Goal: Task Accomplishment & Management: Manage account settings

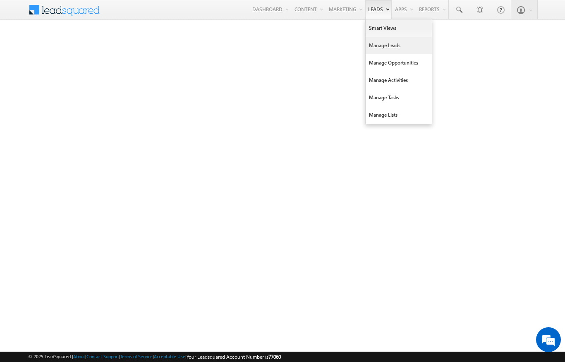
click at [373, 51] on link "Manage Leads" at bounding box center [399, 45] width 66 height 17
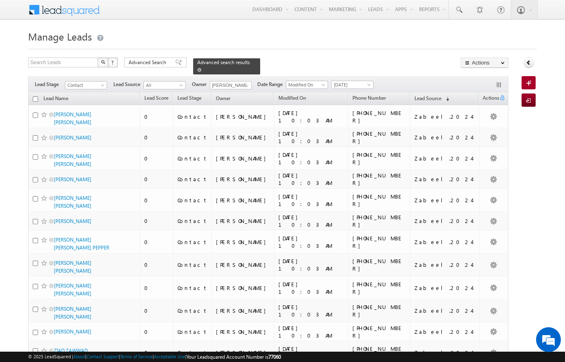
click at [202, 68] on span at bounding box center [199, 70] width 4 height 4
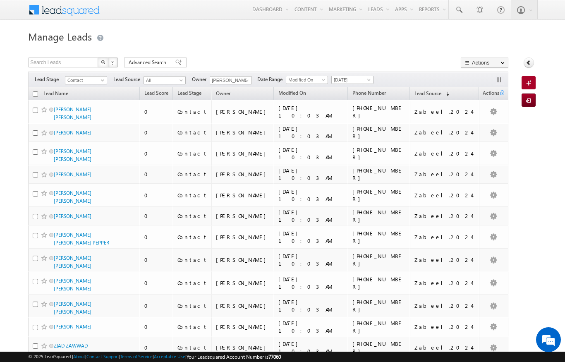
click at [34, 92] on input "checkbox" at bounding box center [35, 93] width 5 height 5
checkbox input "true"
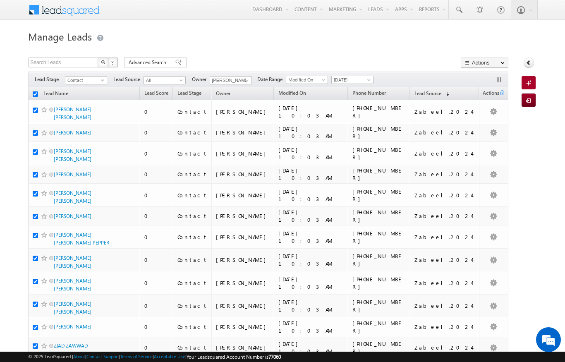
checkbox input "true"
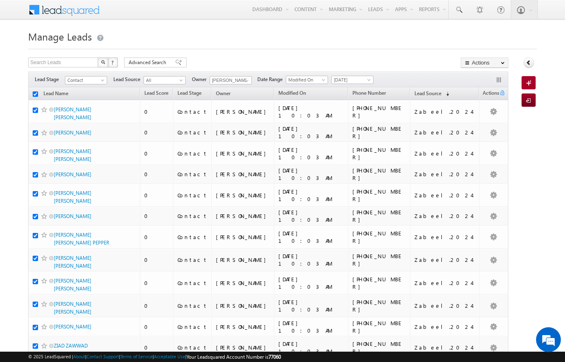
checkbox input "true"
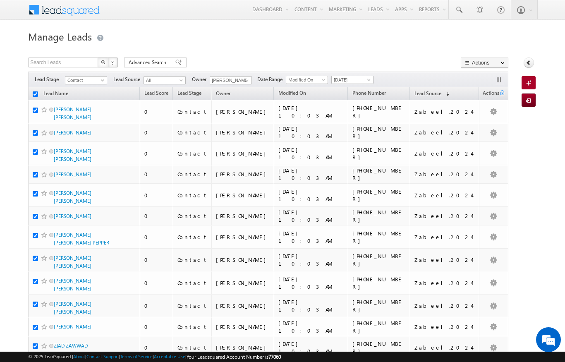
checkbox input "true"
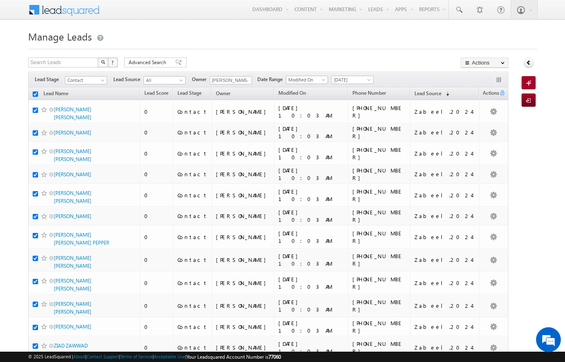
checkbox input "true"
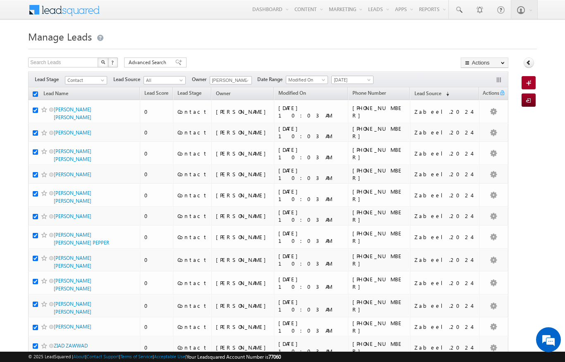
checkbox input "true"
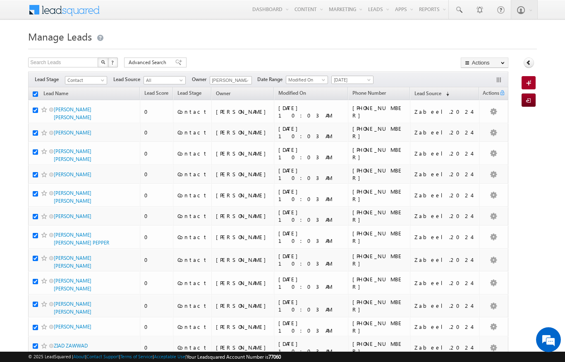
checkbox input "true"
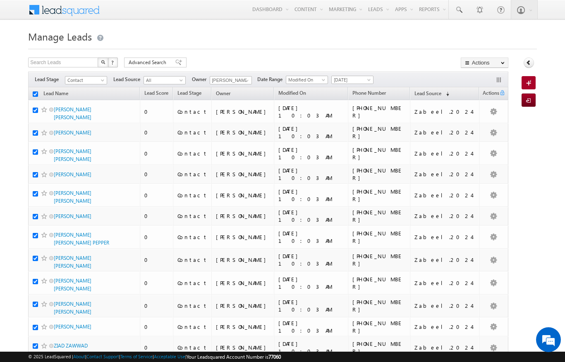
checkbox input "true"
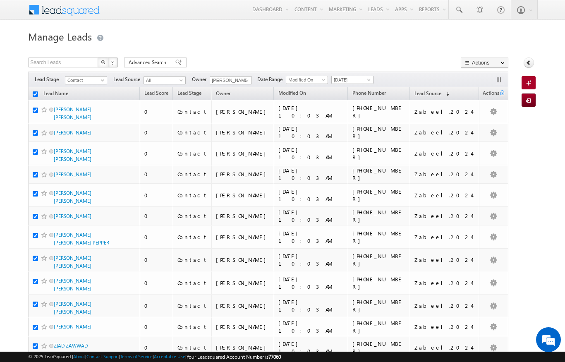
checkbox input "true"
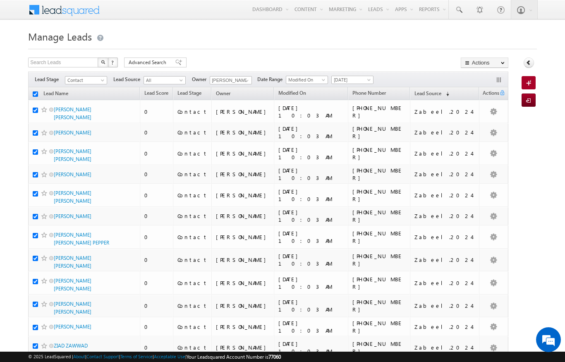
checkbox input "true"
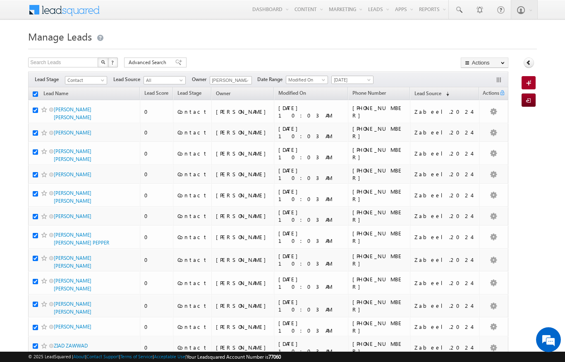
checkbox input "true"
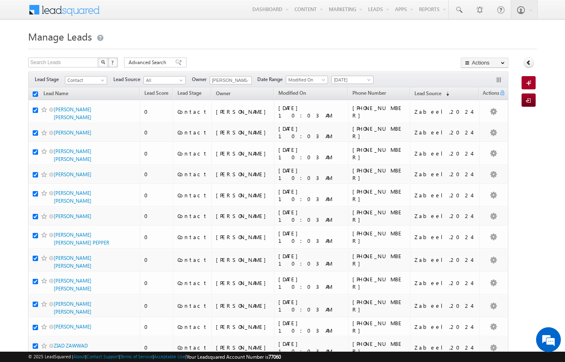
checkbox input "true"
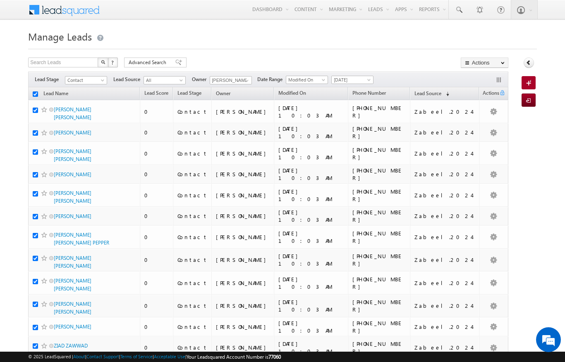
checkbox input "true"
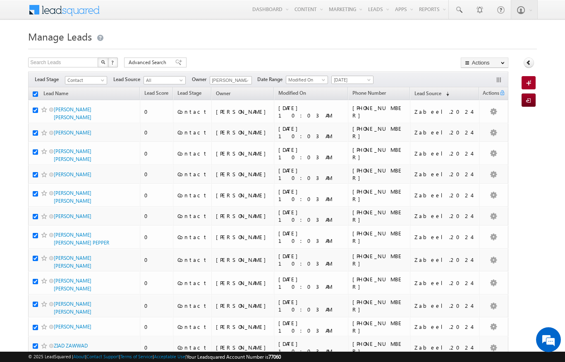
checkbox input "true"
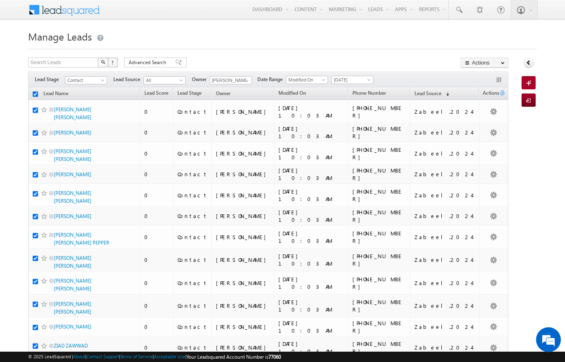
checkbox input "true"
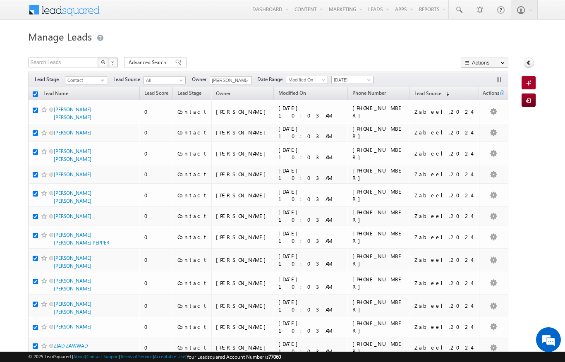
checkbox input "true"
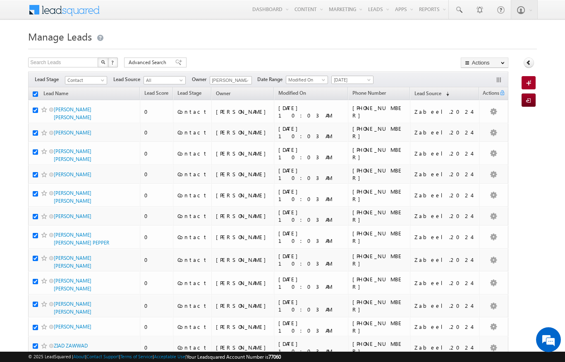
checkbox input "true"
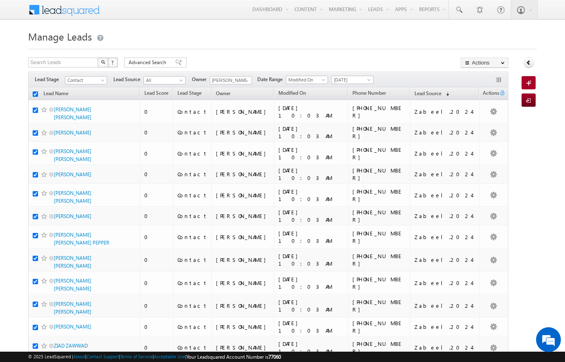
checkbox input "true"
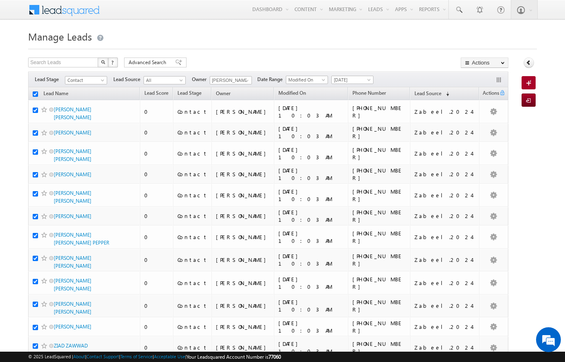
checkbox input "true"
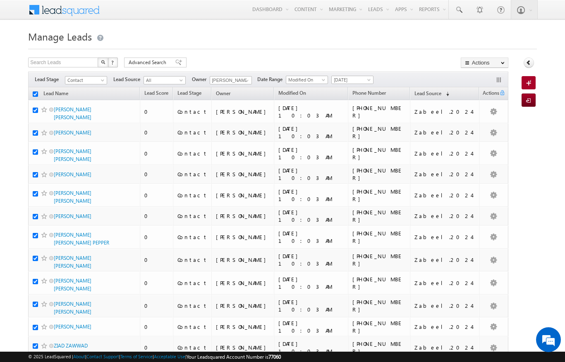
checkbox input "true"
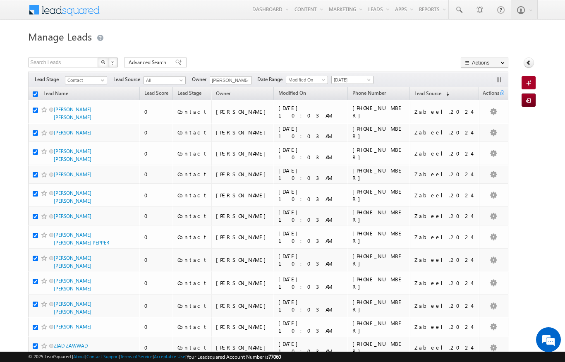
checkbox input "true"
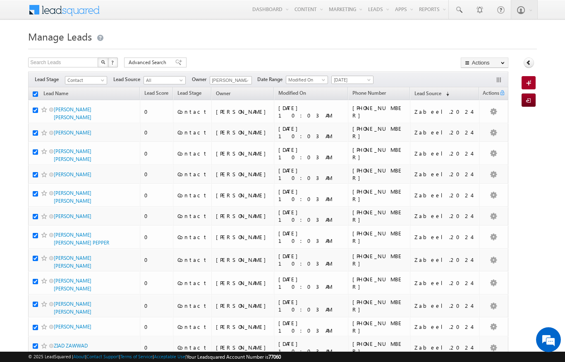
checkbox input "true"
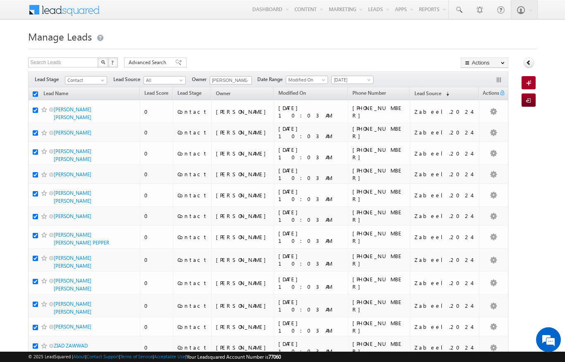
checkbox input "true"
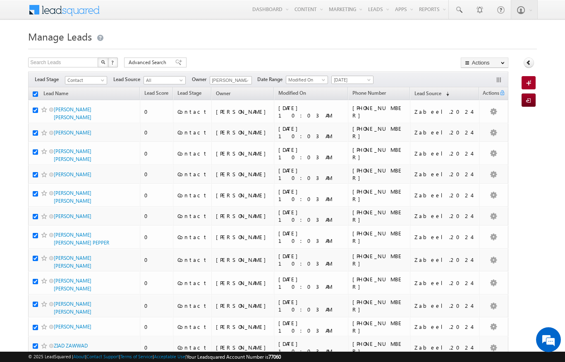
checkbox input "true"
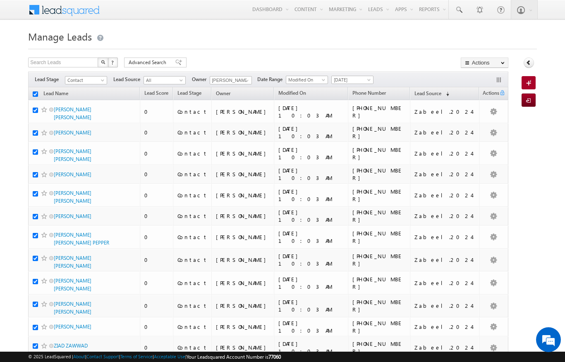
checkbox input "true"
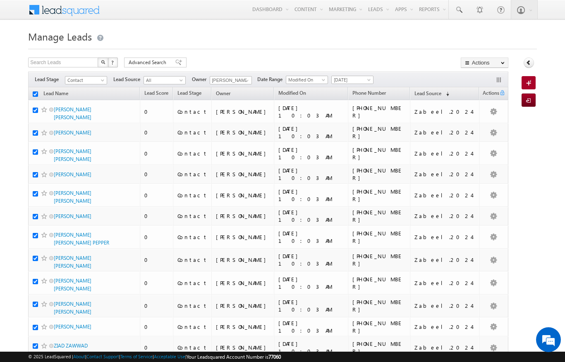
checkbox input "true"
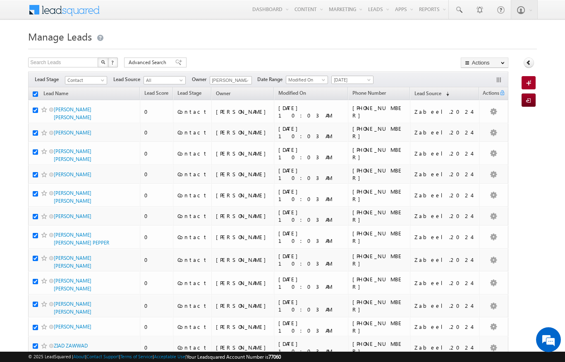
checkbox input "true"
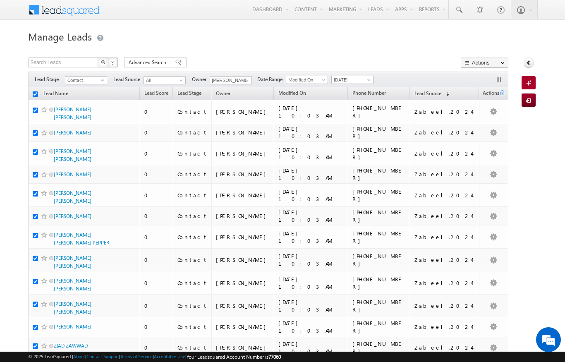
checkbox input "true"
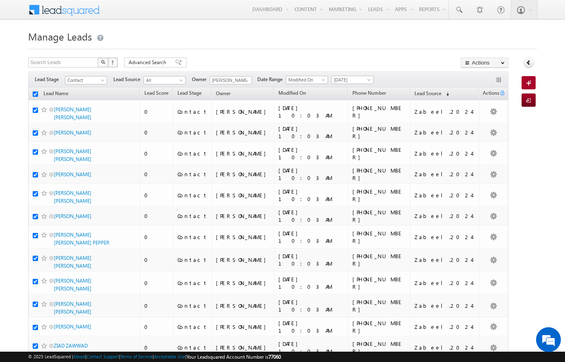
checkbox input "true"
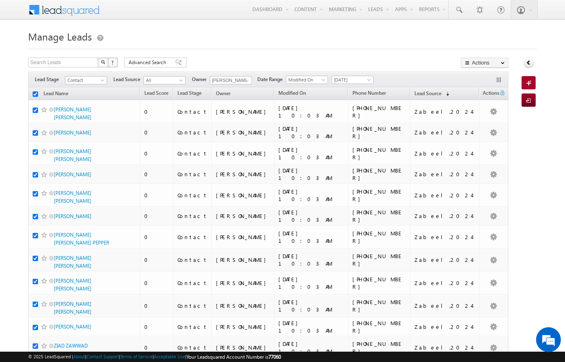
checkbox input "true"
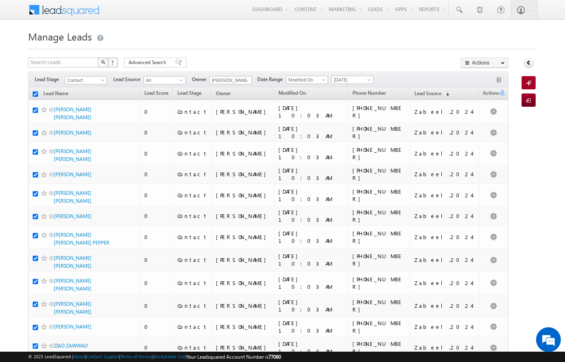
checkbox input "true"
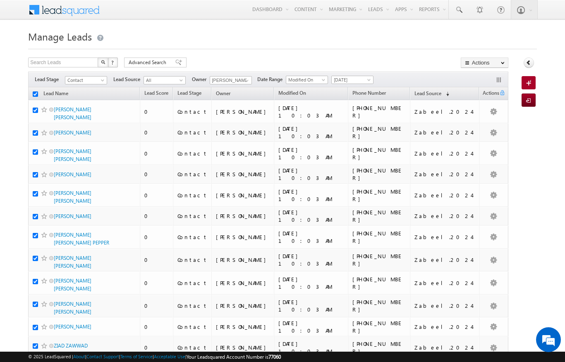
checkbox input "true"
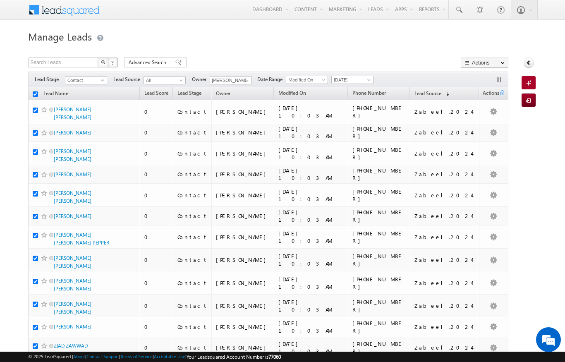
checkbox input "true"
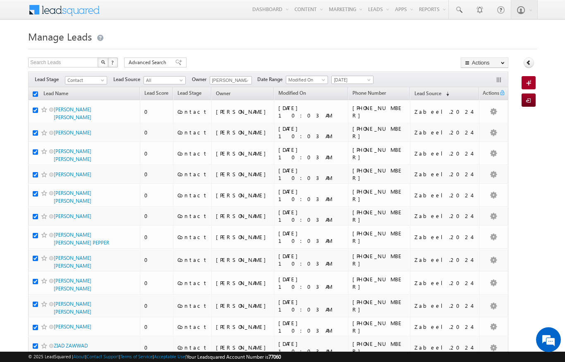
checkbox input "true"
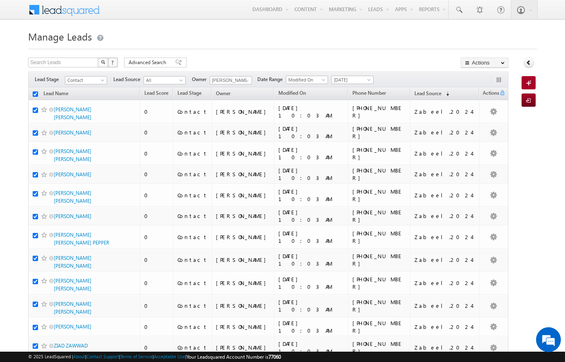
checkbox input "true"
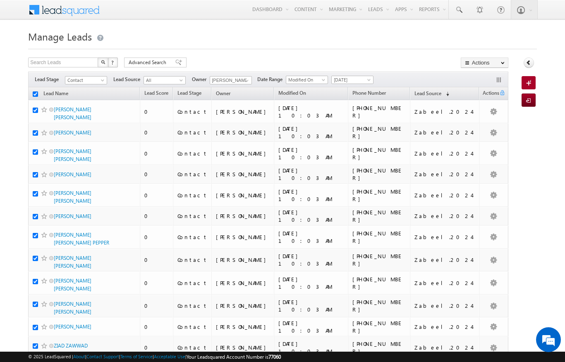
checkbox input "true"
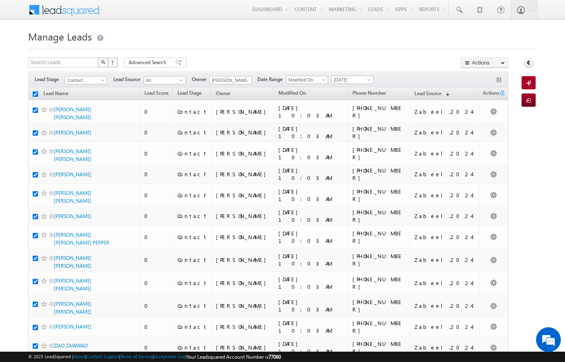
checkbox input "true"
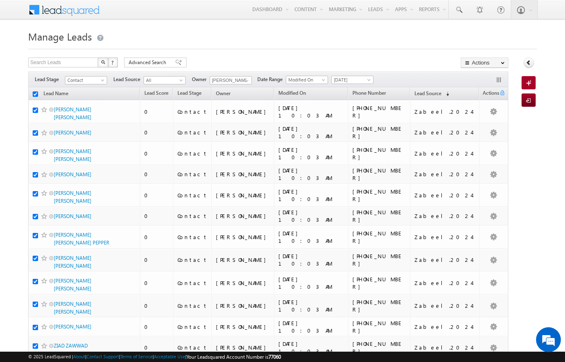
checkbox input "true"
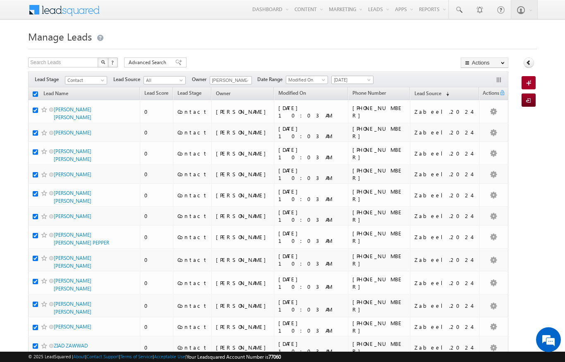
checkbox input "true"
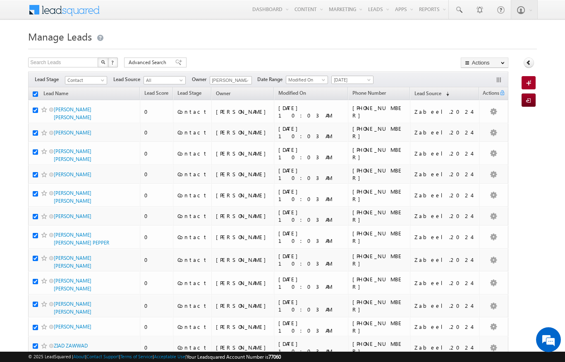
checkbox input "true"
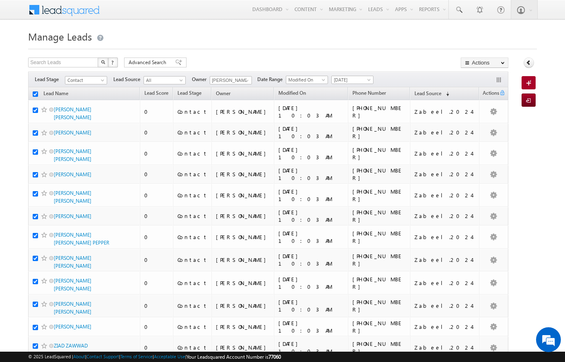
checkbox input "true"
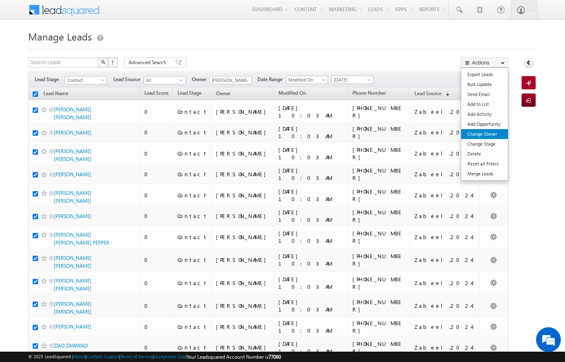
click at [490, 134] on link "Change Owner" at bounding box center [484, 134] width 47 height 10
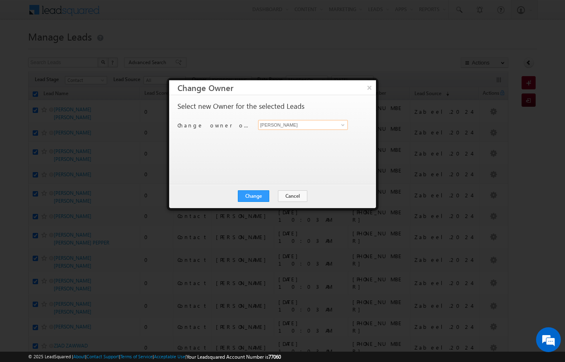
click at [329, 122] on input "[PERSON_NAME]" at bounding box center [303, 125] width 90 height 10
click at [271, 134] on link "[PERSON_NAME] [PERSON_NAME][EMAIL_ADDRESS][DOMAIN_NAME]" at bounding box center [303, 138] width 90 height 16
click at [258, 198] on button "Change" at bounding box center [253, 196] width 31 height 12
click at [269, 198] on button "Close" at bounding box center [274, 196] width 26 height 12
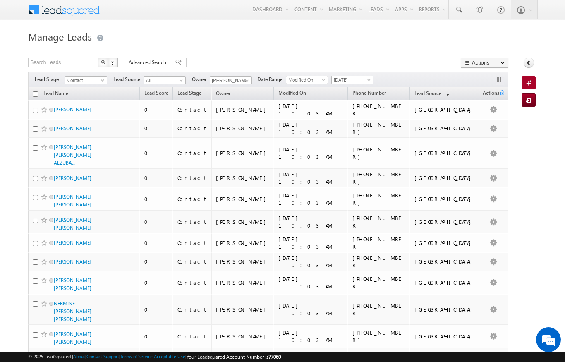
click at [35, 92] on input "checkbox" at bounding box center [35, 93] width 5 height 5
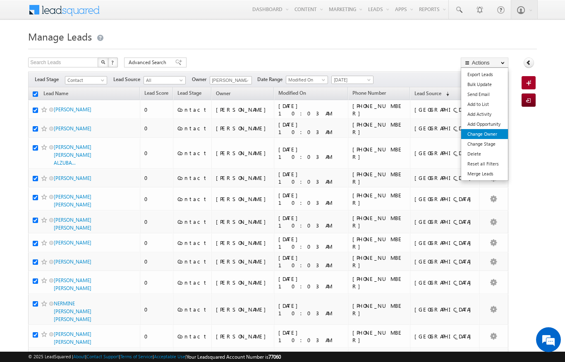
click at [493, 135] on link "Change Owner" at bounding box center [484, 134] width 47 height 10
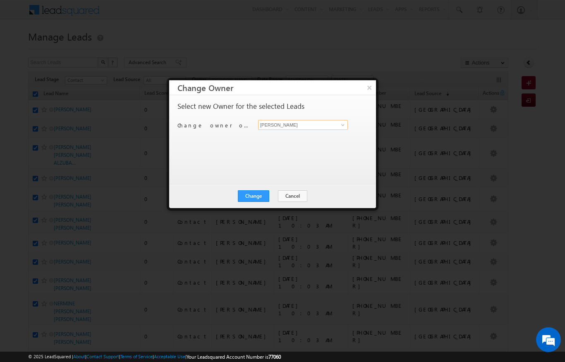
click at [332, 129] on input "[PERSON_NAME]" at bounding box center [303, 125] width 90 height 10
click at [315, 138] on span "[PERSON_NAME][EMAIL_ADDRESS][DOMAIN_NAME]" at bounding box center [299, 141] width 74 height 6
click at [259, 193] on button "Change" at bounding box center [253, 196] width 31 height 12
click at [565, 147] on div at bounding box center [282, 181] width 565 height 362
click at [274, 191] on button "Close" at bounding box center [274, 196] width 26 height 12
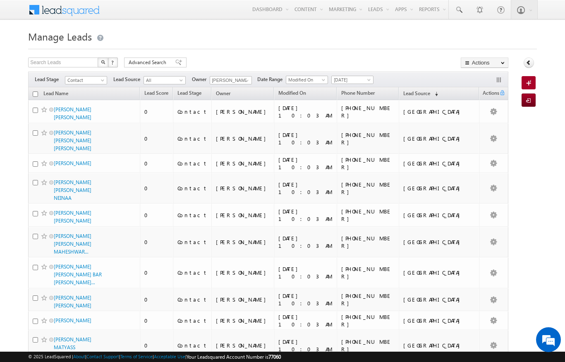
click at [34, 93] on input "checkbox" at bounding box center [35, 93] width 5 height 5
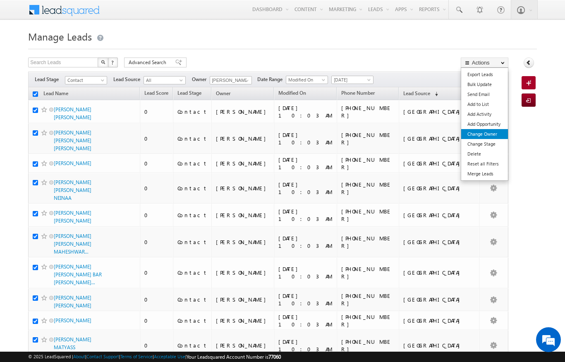
click at [490, 135] on link "Change Owner" at bounding box center [484, 134] width 47 height 10
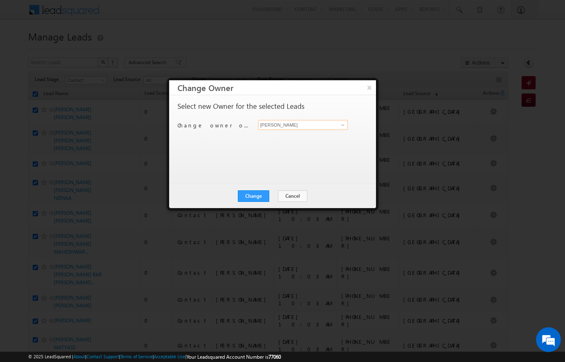
click at [332, 126] on input "[PERSON_NAME]" at bounding box center [303, 125] width 90 height 10
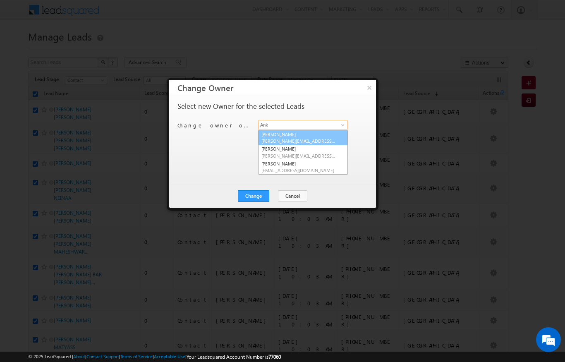
click at [297, 140] on span "[PERSON_NAME][EMAIL_ADDRESS][DOMAIN_NAME]" at bounding box center [299, 141] width 74 height 6
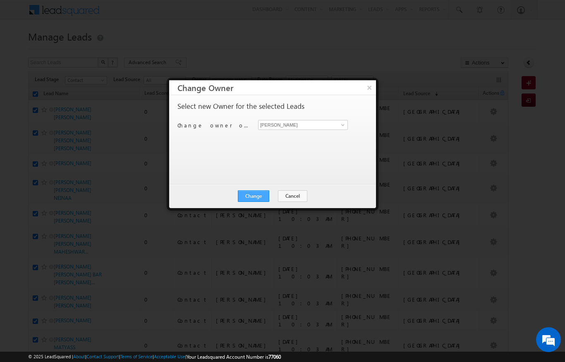
click at [250, 195] on button "Change" at bounding box center [253, 196] width 31 height 12
click at [275, 197] on button "Close" at bounding box center [274, 196] width 26 height 12
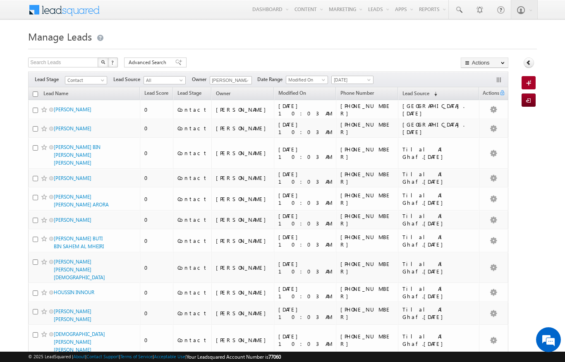
click at [37, 95] on input "checkbox" at bounding box center [35, 93] width 5 height 5
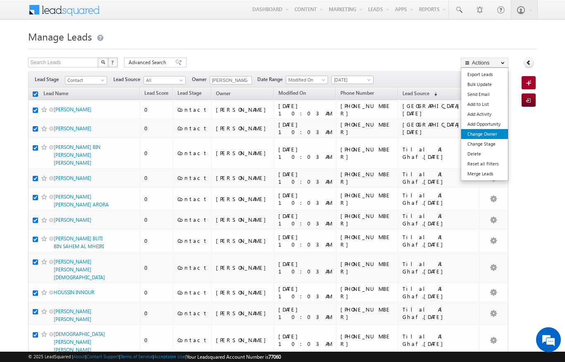
click at [493, 131] on link "Change Owner" at bounding box center [484, 134] width 47 height 10
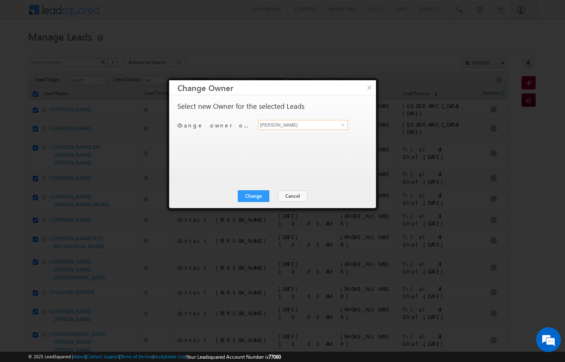
click at [329, 123] on input "[PERSON_NAME]" at bounding box center [303, 125] width 90 height 10
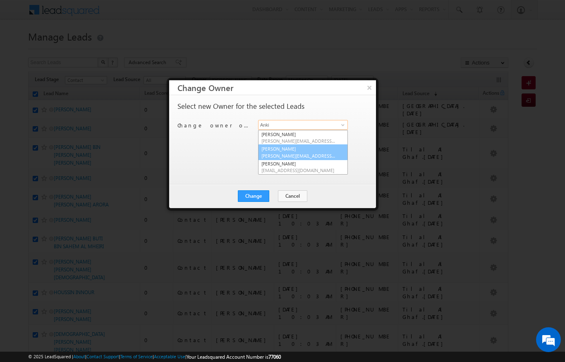
click at [307, 149] on link "[PERSON_NAME] [PERSON_NAME][EMAIL_ADDRESS][PERSON_NAME][DOMAIN_NAME]" at bounding box center [303, 152] width 90 height 16
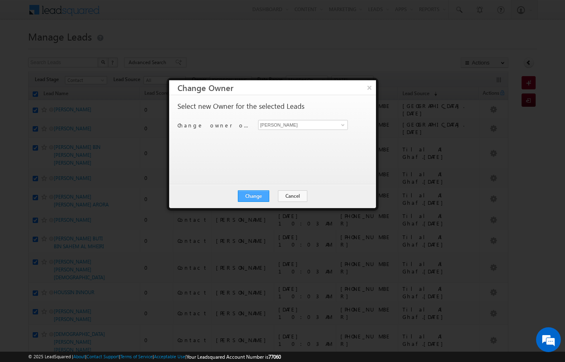
click at [256, 198] on button "Change" at bounding box center [253, 196] width 31 height 12
click at [273, 196] on button "Close" at bounding box center [274, 196] width 26 height 12
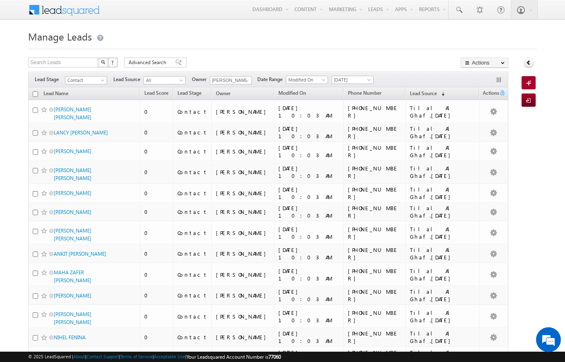
click at [33, 96] on input "checkbox" at bounding box center [35, 93] width 5 height 5
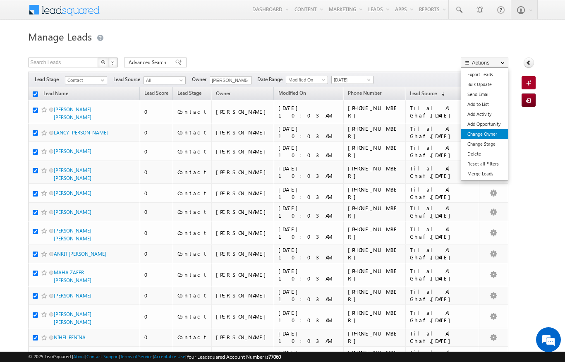
click at [495, 133] on link "Change Owner" at bounding box center [484, 134] width 47 height 10
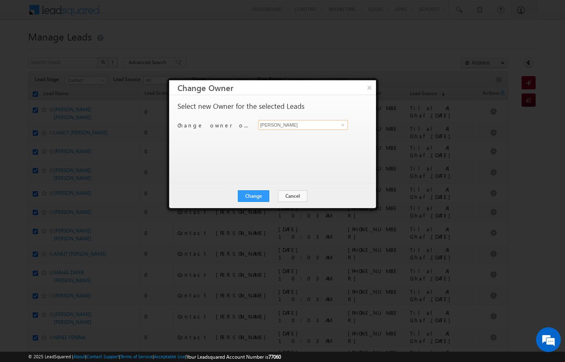
click at [336, 125] on input "[PERSON_NAME]" at bounding box center [303, 125] width 90 height 10
click at [332, 129] on input "[PERSON_NAME]" at bounding box center [303, 125] width 90 height 10
click at [307, 142] on span "[PERSON_NAME][EMAIL_ADDRESS][DOMAIN_NAME]" at bounding box center [299, 141] width 74 height 6
click at [257, 198] on button "Change" at bounding box center [253, 196] width 31 height 12
click at [279, 195] on button "Close" at bounding box center [274, 196] width 26 height 12
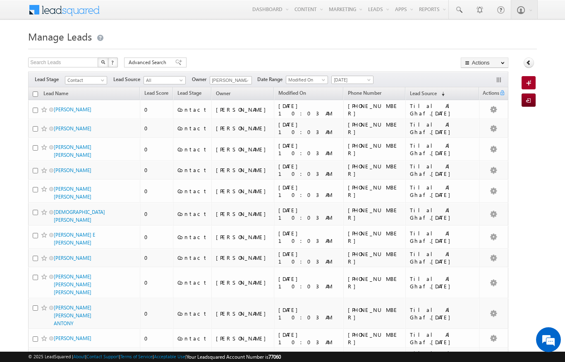
click at [34, 94] on input "checkbox" at bounding box center [35, 93] width 5 height 5
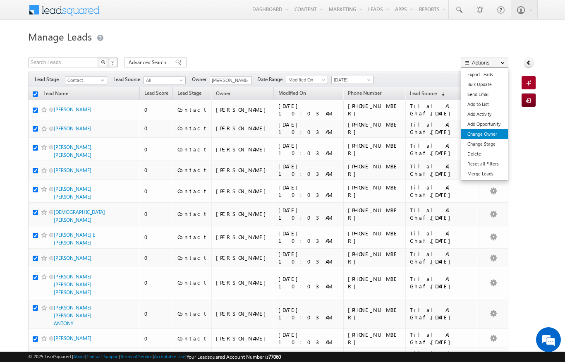
click at [497, 131] on link "Change Owner" at bounding box center [484, 134] width 47 height 10
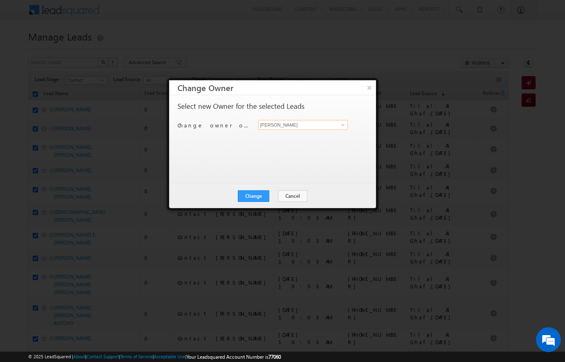
click at [328, 124] on input "[PERSON_NAME]" at bounding box center [303, 125] width 90 height 10
click at [334, 129] on input "[PERSON_NAME]" at bounding box center [303, 125] width 90 height 10
click at [346, 124] on span at bounding box center [343, 125] width 7 height 7
click at [345, 124] on span at bounding box center [343, 125] width 7 height 7
click at [344, 129] on input "[PERSON_NAME]" at bounding box center [303, 125] width 90 height 10
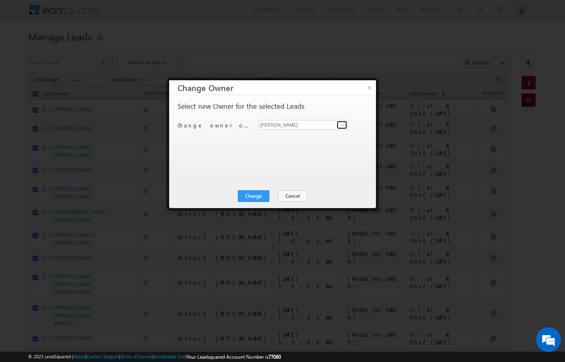
click at [343, 124] on span at bounding box center [343, 125] width 7 height 7
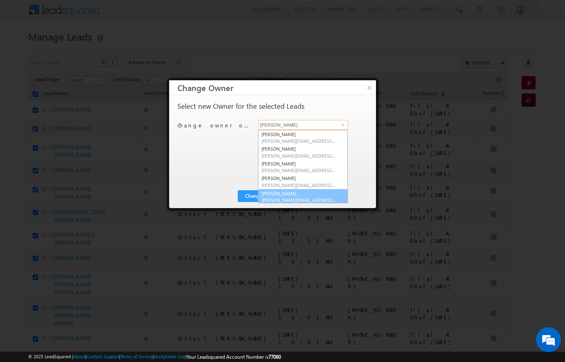
scroll to position [1, 0]
click at [305, 196] on span "[PERSON_NAME][EMAIL_ADDRESS][PERSON_NAME][DOMAIN_NAME]" at bounding box center [299, 199] width 74 height 6
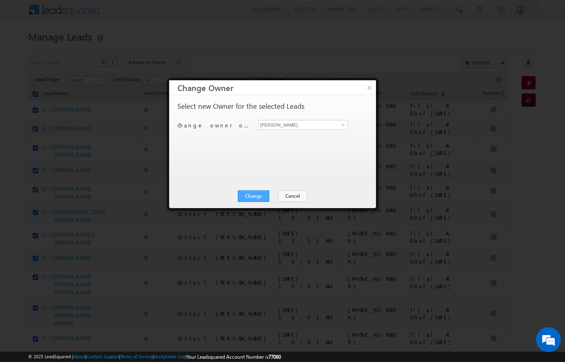
click at [256, 193] on button "Change" at bounding box center [253, 196] width 31 height 12
click at [278, 193] on button "Close" at bounding box center [274, 196] width 26 height 12
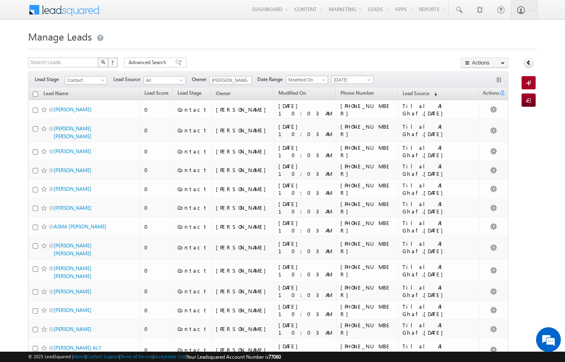
click at [35, 92] on input "checkbox" at bounding box center [35, 93] width 5 height 5
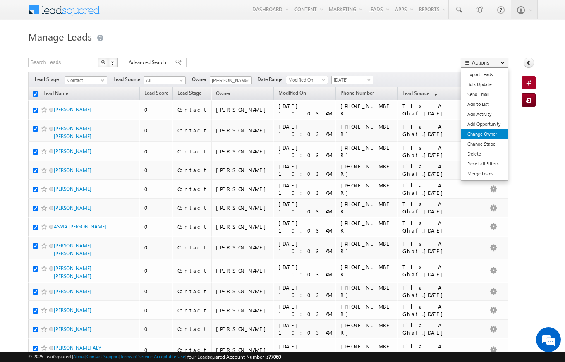
click at [489, 132] on link "Change Owner" at bounding box center [484, 134] width 47 height 10
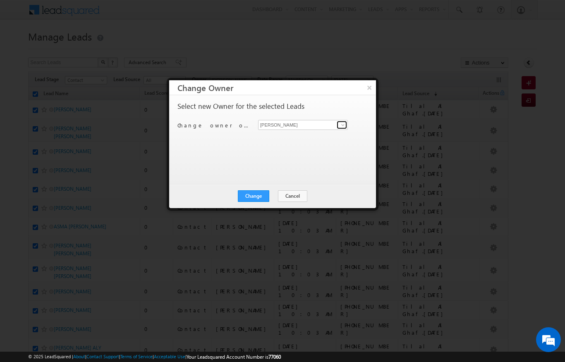
click at [345, 121] on link at bounding box center [342, 125] width 10 height 8
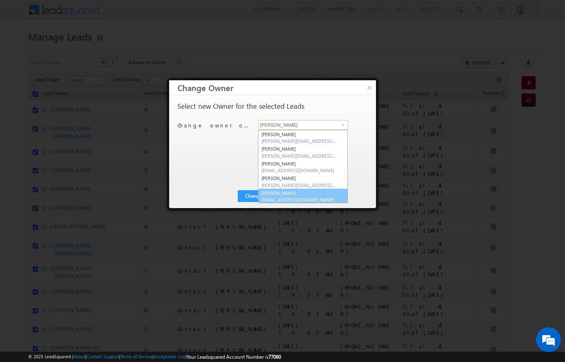
scroll to position [58, 0]
click at [307, 198] on span "[EMAIL_ADDRESS][DOMAIN_NAME]" at bounding box center [299, 200] width 74 height 6
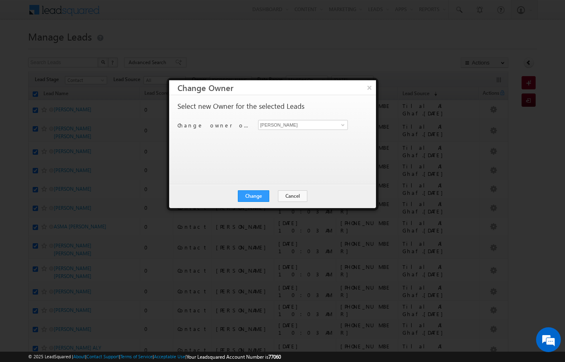
click at [261, 207] on div "Change Cancel Close" at bounding box center [272, 196] width 207 height 24
click at [260, 196] on button "Change" at bounding box center [253, 196] width 31 height 12
click at [268, 199] on button "Close" at bounding box center [274, 196] width 26 height 12
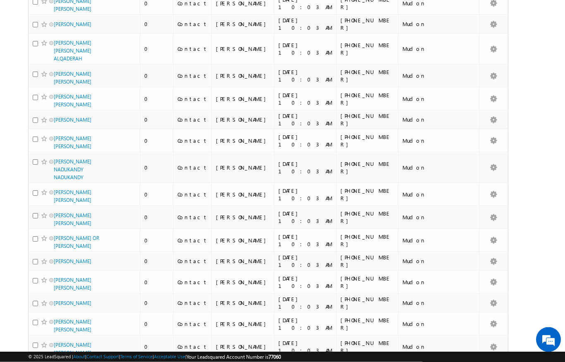
scroll to position [3581, 0]
